Goal: Check status: Check status

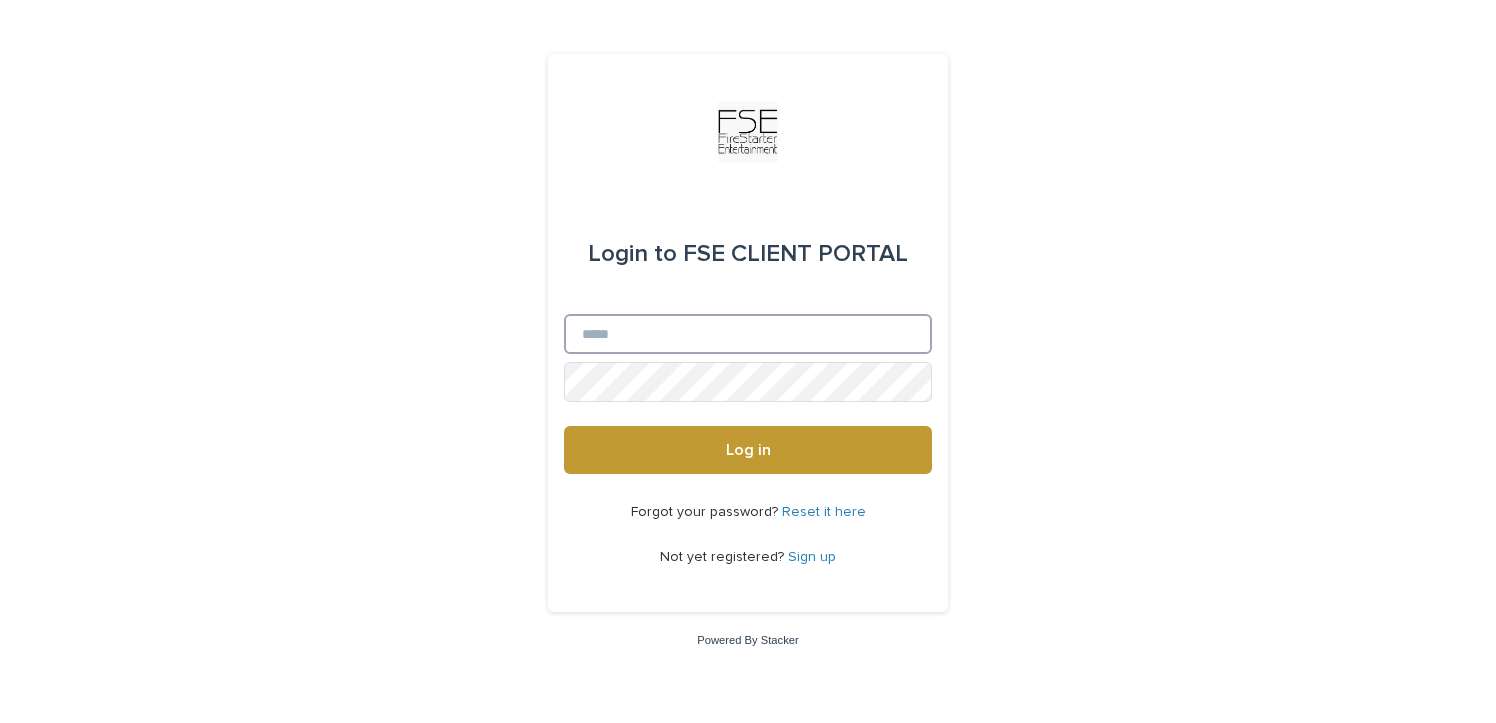
click at [724, 331] on input "Email" at bounding box center [748, 334] width 368 height 40
type input "**********"
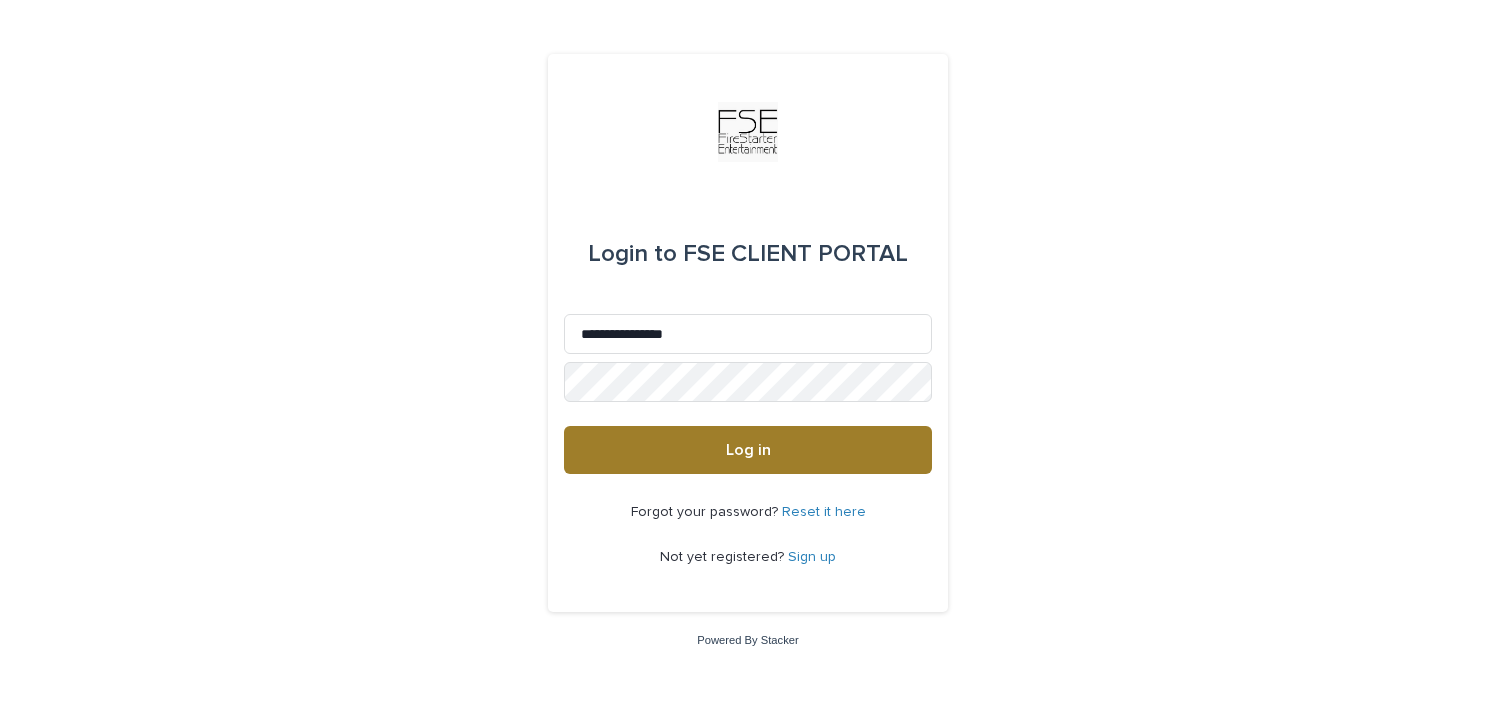
click at [728, 446] on span "Log in" at bounding box center [748, 450] width 45 height 16
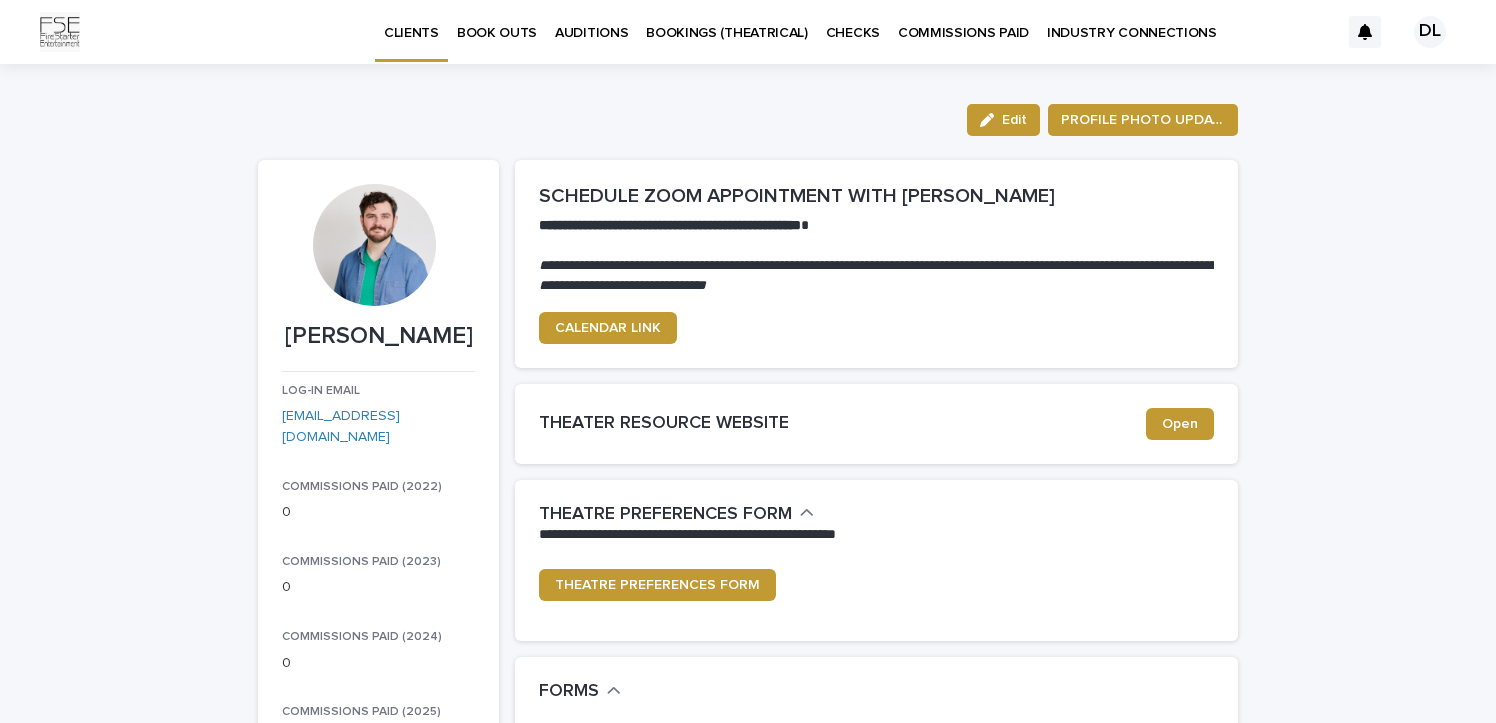
click at [915, 36] on p "COMMISSIONS PAID" at bounding box center [963, 21] width 131 height 42
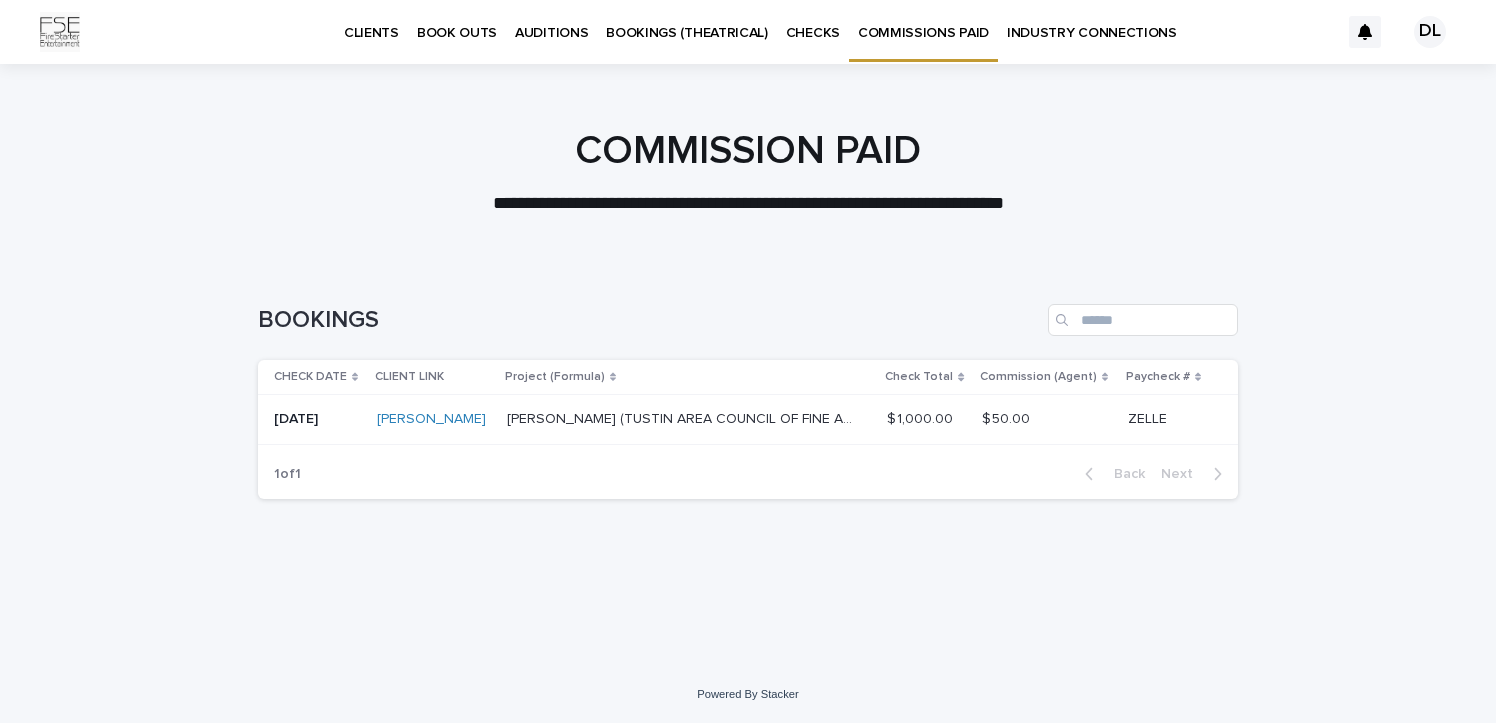
click at [724, 36] on p "BOOKINGS (THEATRICAL)" at bounding box center [687, 21] width 162 height 42
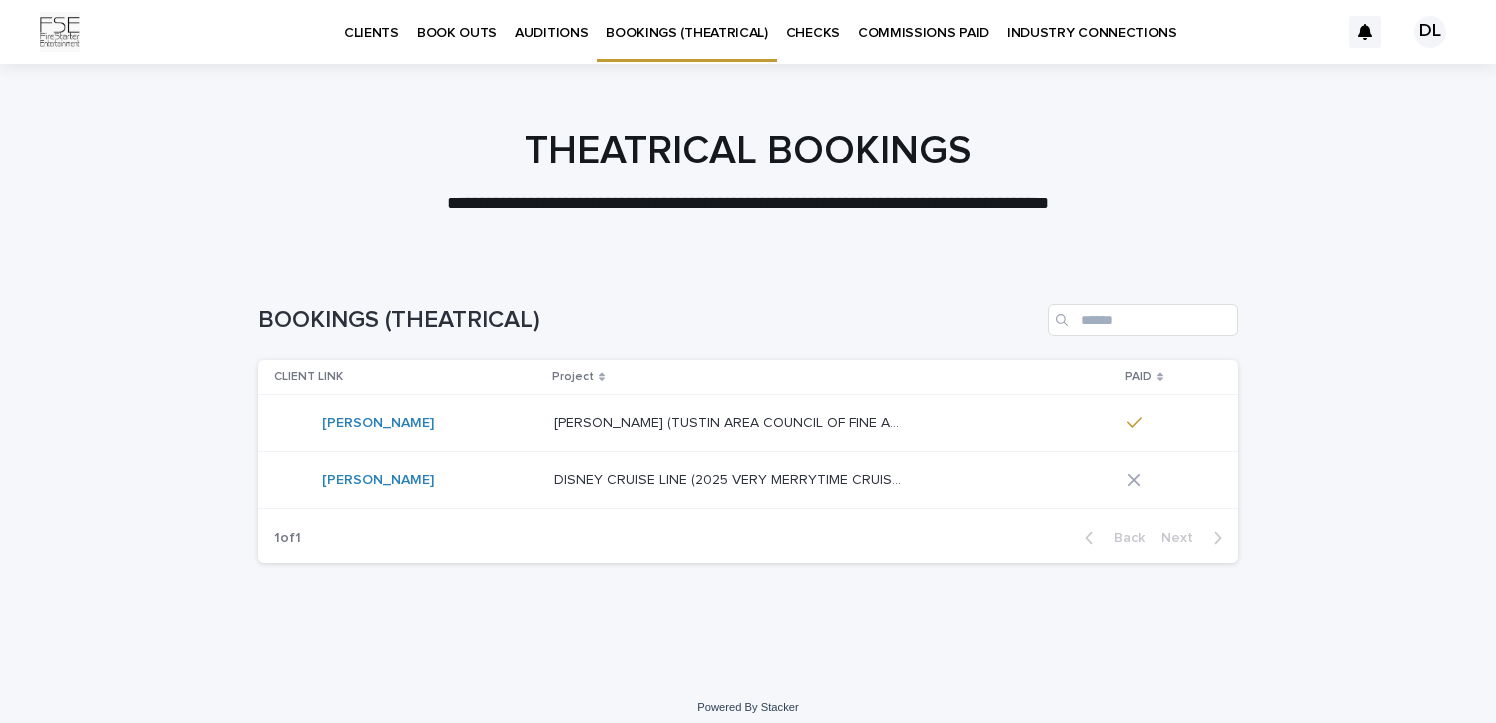
scroll to position [13, 0]
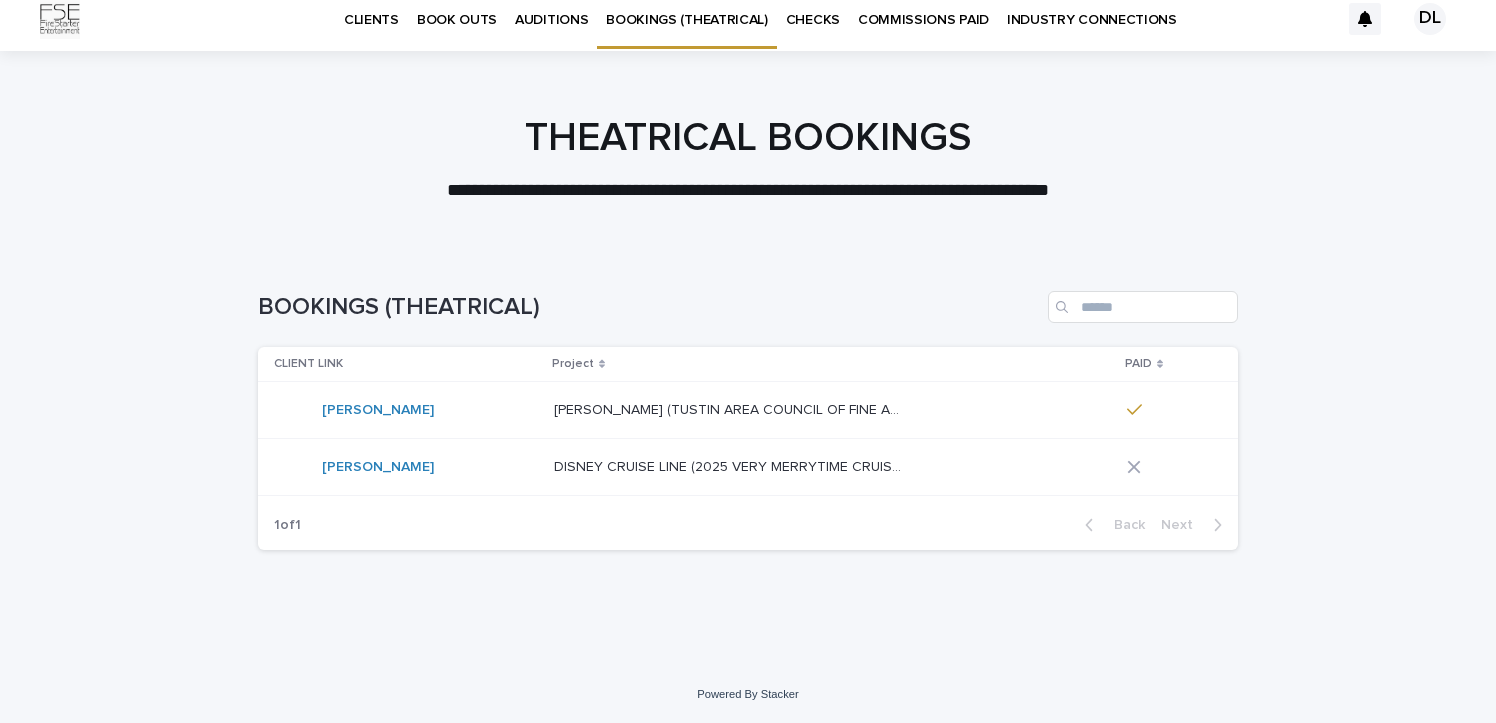
click at [1070, 403] on div "[PERSON_NAME] (TUSTIN AREA COUNCIL OF FINE ARTS) [PERSON_NAME] (TUSTIN AREA COU…" at bounding box center [832, 410] width 557 height 33
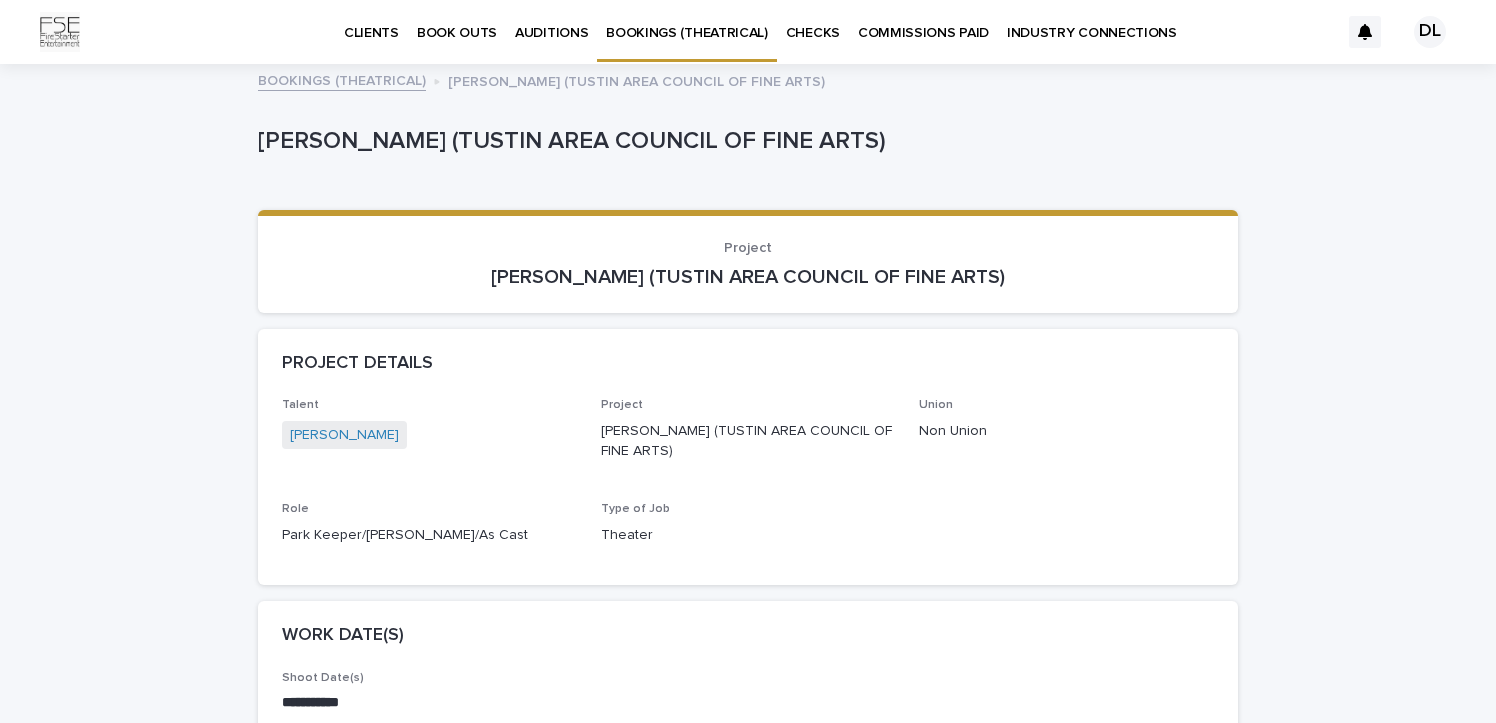
click at [669, 32] on p "BOOKINGS (THEATRICAL)" at bounding box center [687, 21] width 162 height 42
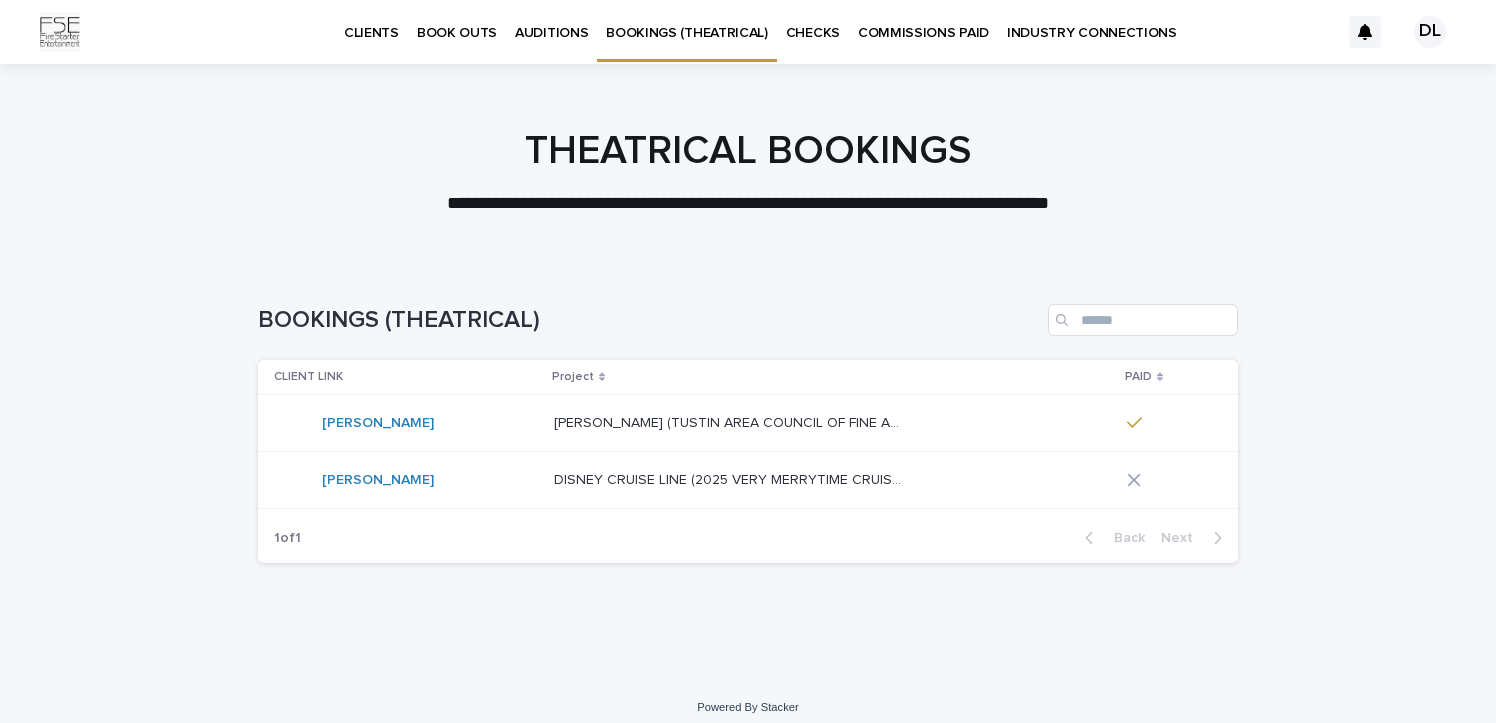
click at [688, 484] on p "DISNEY CRUISE LINE (2025 VERY MERRYTIME CRUISE / DISNEY WISH)" at bounding box center [731, 478] width 354 height 21
